Goal: Information Seeking & Learning: Understand process/instructions

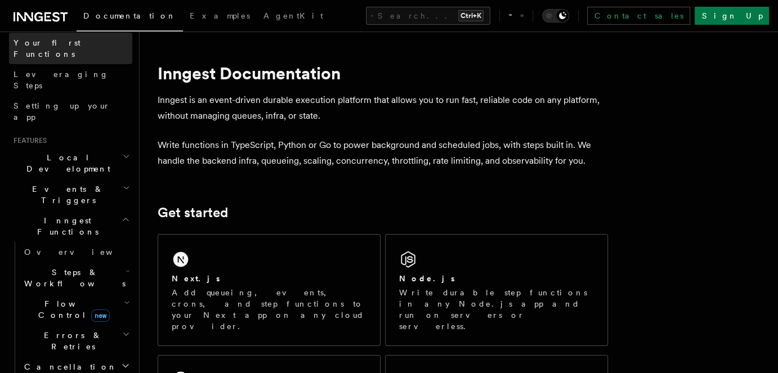
scroll to position [300, 0]
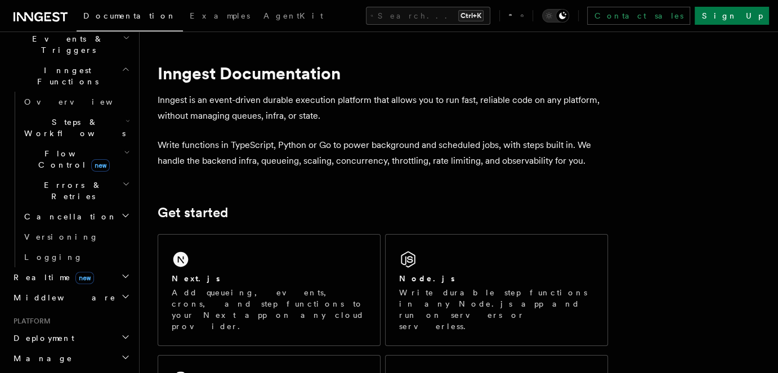
click at [63, 328] on h2 "Deployment" at bounding box center [70, 338] width 123 height 20
click at [69, 348] on link "Overview" at bounding box center [76, 358] width 113 height 20
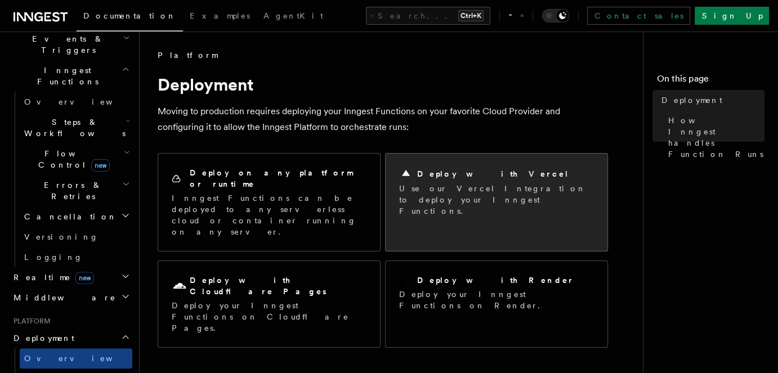
click at [473, 166] on div "Deploy with Vercel Use our Vercel Integration to deploy your Inngest Functions." at bounding box center [497, 192] width 222 height 77
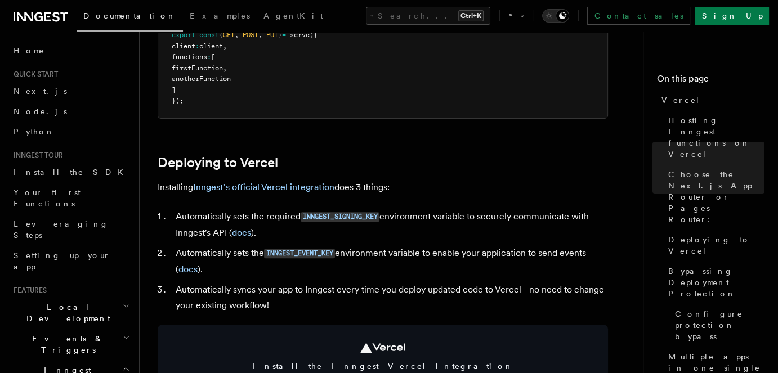
scroll to position [450, 0]
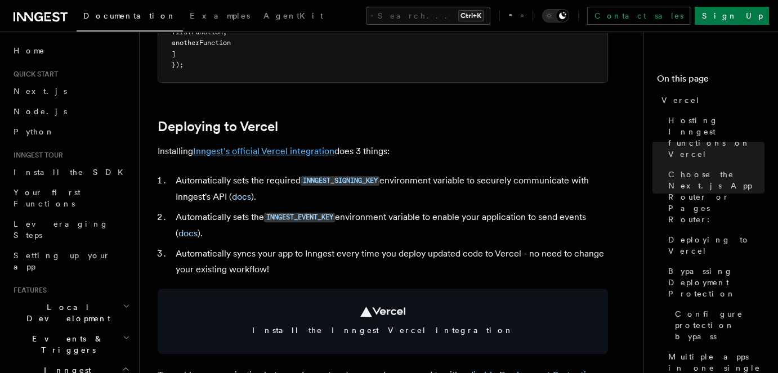
click at [320, 149] on link "Inngest's official Vercel integration" at bounding box center [263, 151] width 141 height 11
click at [299, 151] on link "Inngest's official Vercel integration" at bounding box center [263, 151] width 141 height 11
